Goal: Use online tool/utility

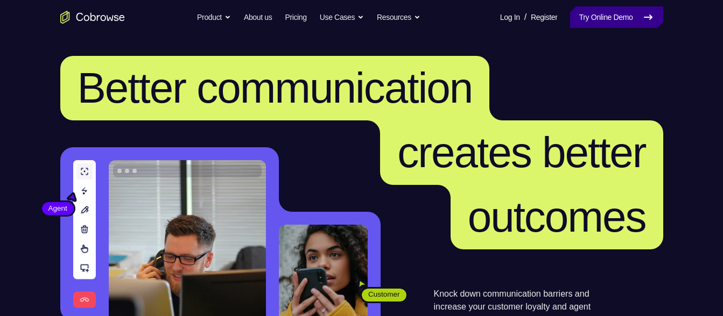
click at [584, 22] on link "Try Online Demo" at bounding box center [616, 17] width 93 height 22
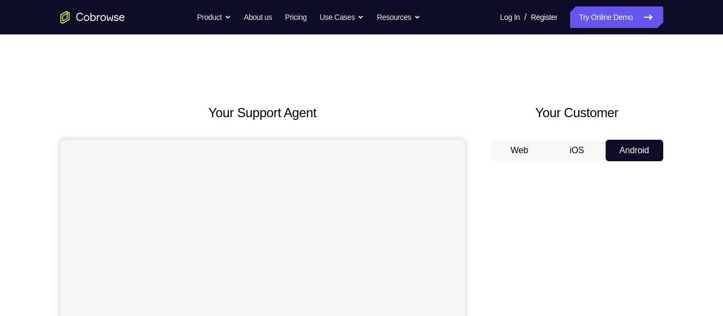
scroll to position [59, 0]
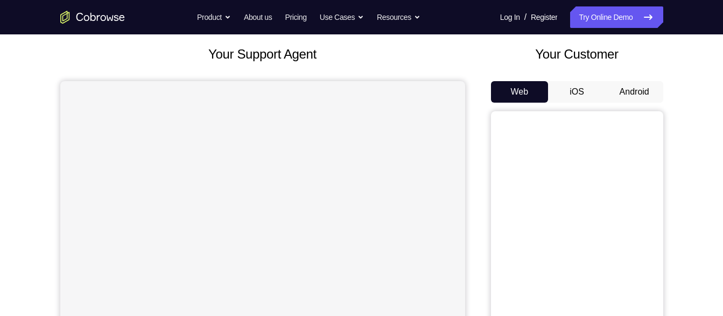
click at [642, 94] on button "Android" at bounding box center [634, 92] width 58 height 22
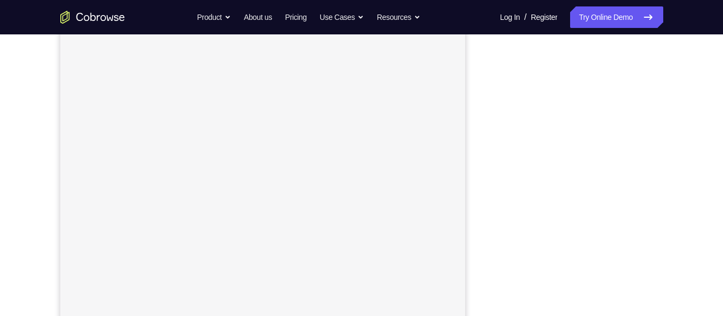
scroll to position [130, 0]
